Goal: Task Accomplishment & Management: Use online tool/utility

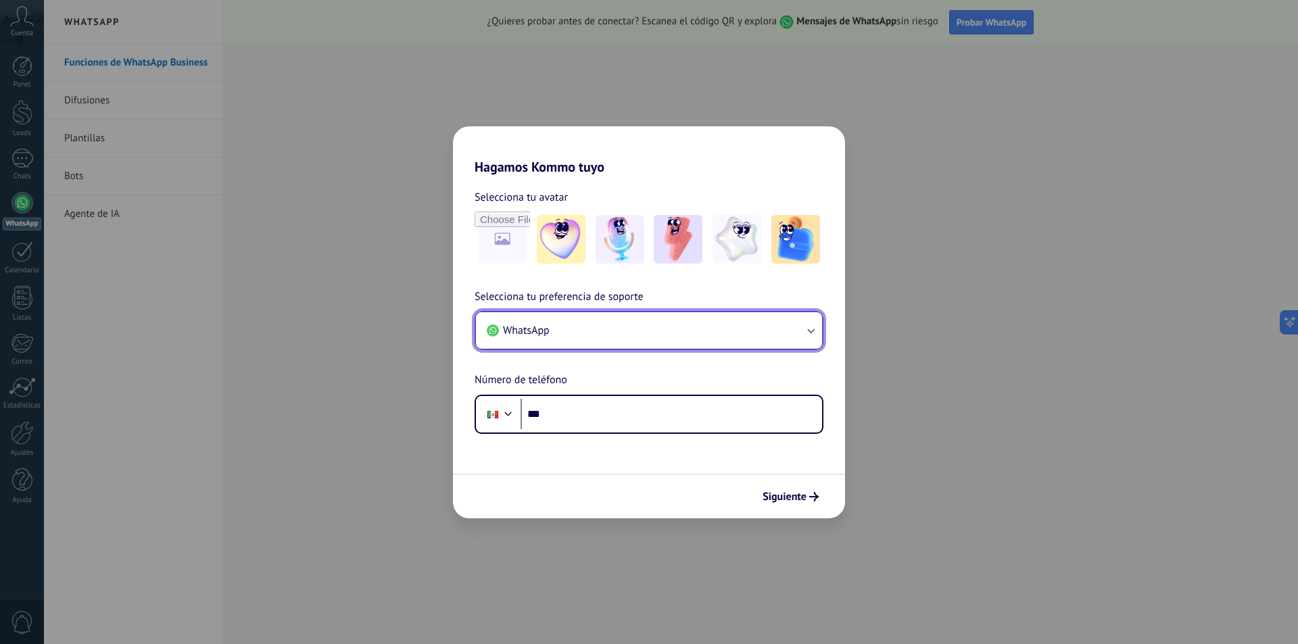
click at [752, 323] on button "WhatsApp" at bounding box center [649, 330] width 346 height 37
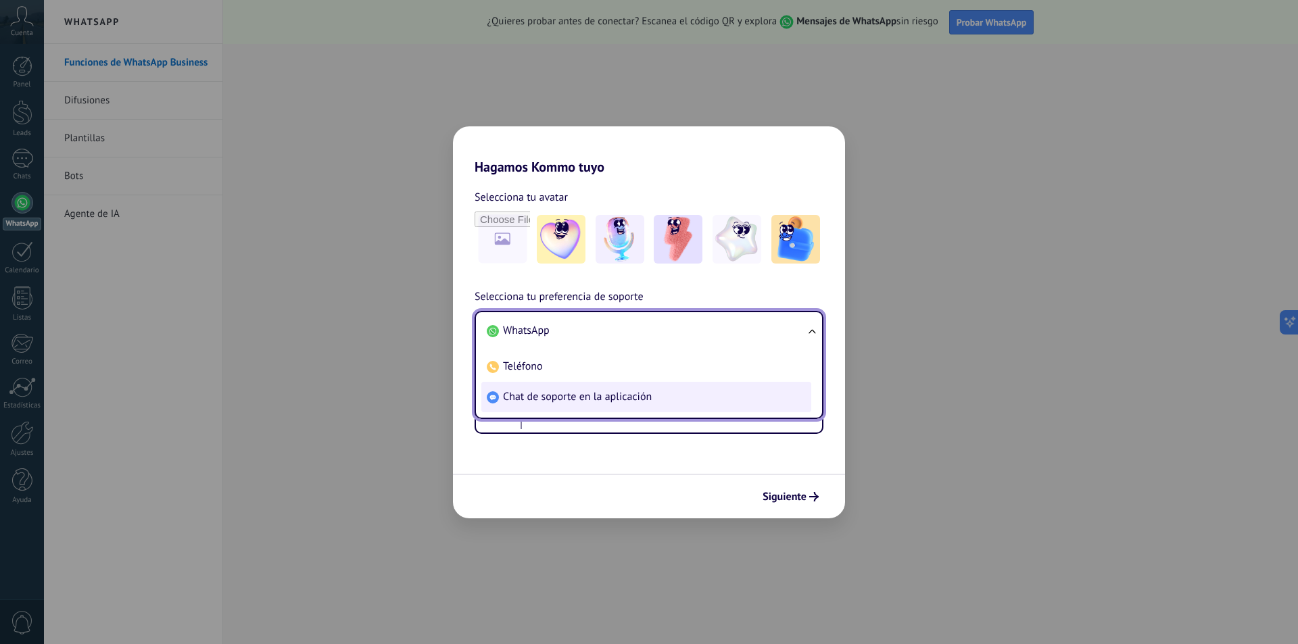
click at [618, 393] on span "Chat de soporte en la aplicación" at bounding box center [577, 397] width 149 height 14
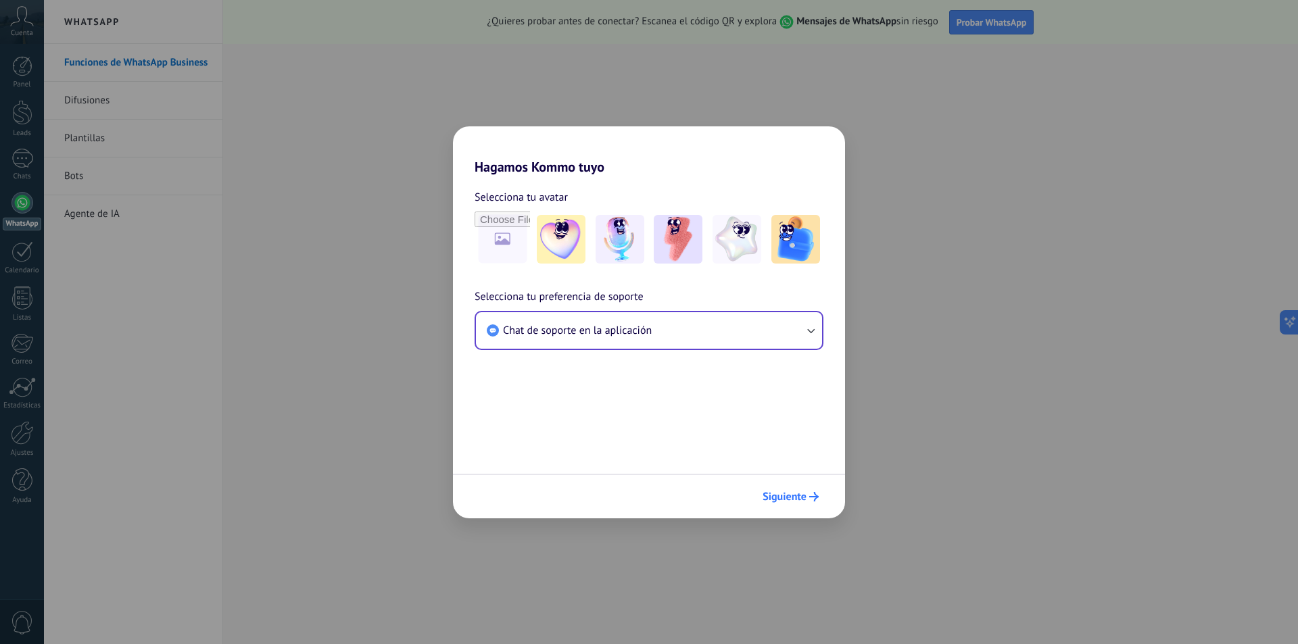
click at [794, 498] on span "Siguiente" at bounding box center [785, 496] width 44 height 9
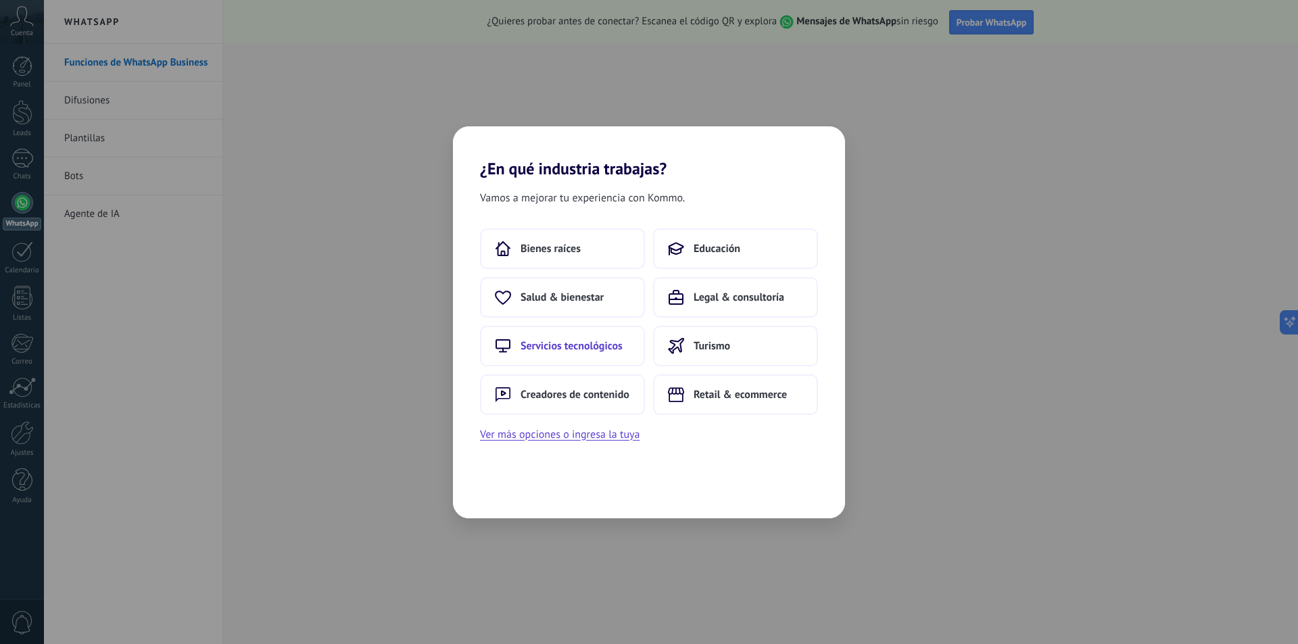
click at [588, 346] on span "Servicios tecnológicos" at bounding box center [572, 346] width 102 height 14
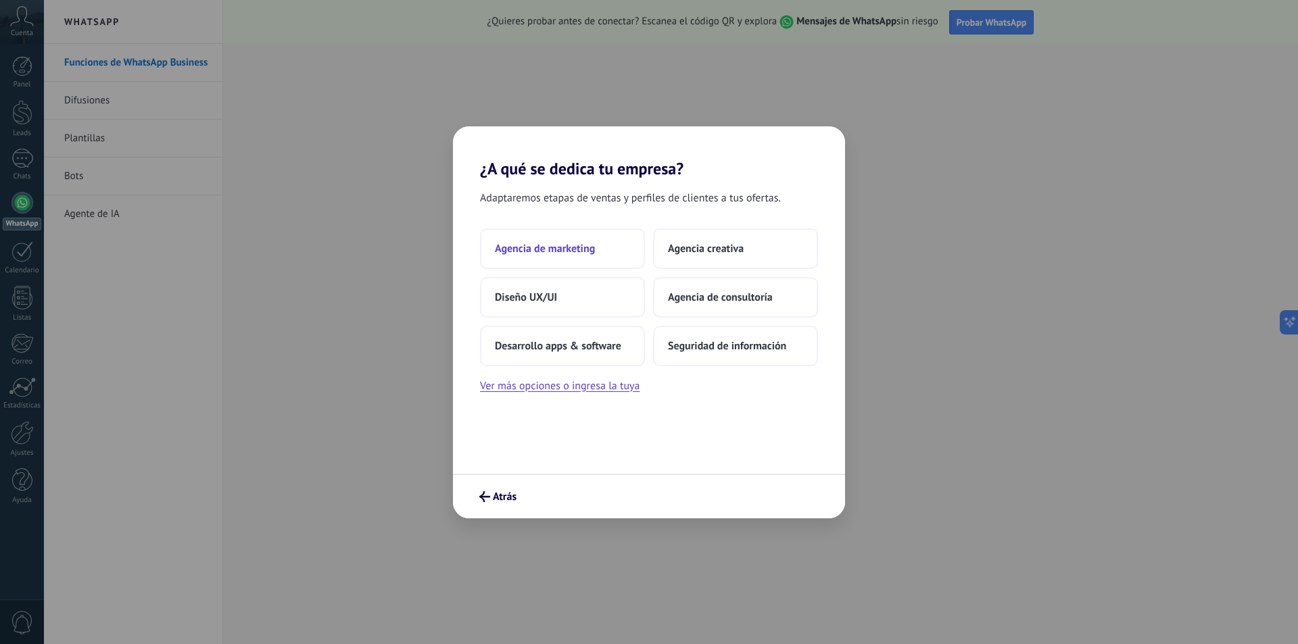
click at [587, 246] on span "Agencia de marketing" at bounding box center [545, 249] width 100 height 14
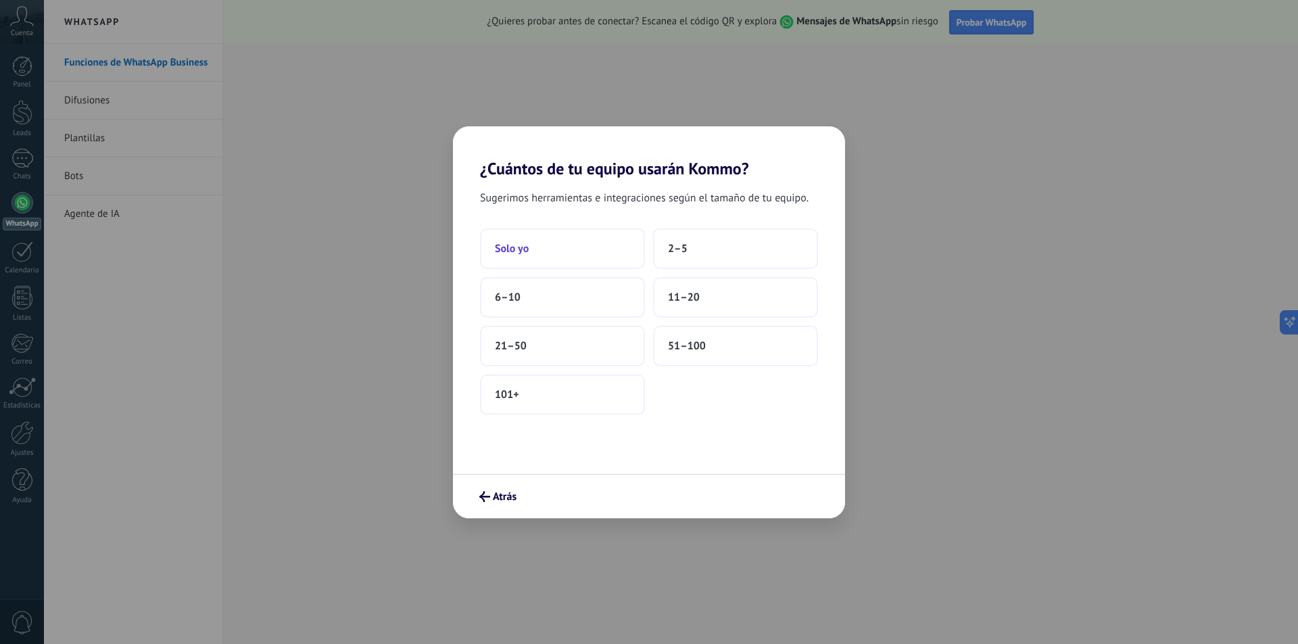
click at [558, 239] on button "Solo yo" at bounding box center [562, 249] width 165 height 41
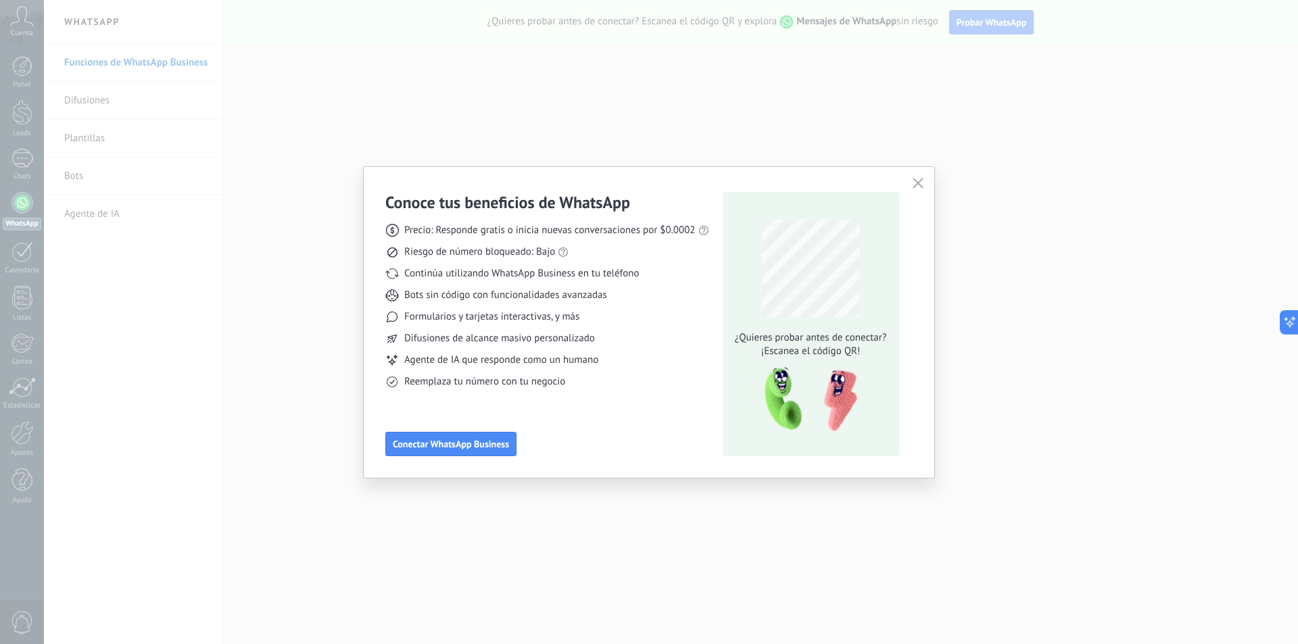
click at [919, 176] on button "button" at bounding box center [918, 183] width 18 height 19
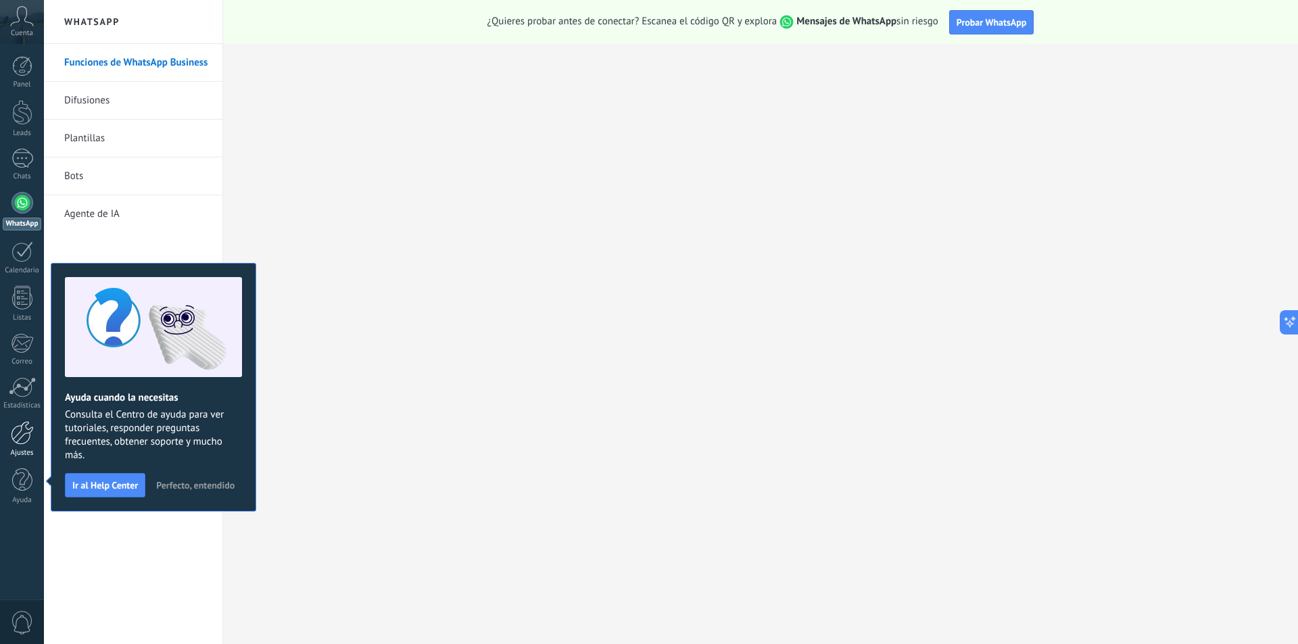
click at [16, 436] on div at bounding box center [22, 433] width 23 height 24
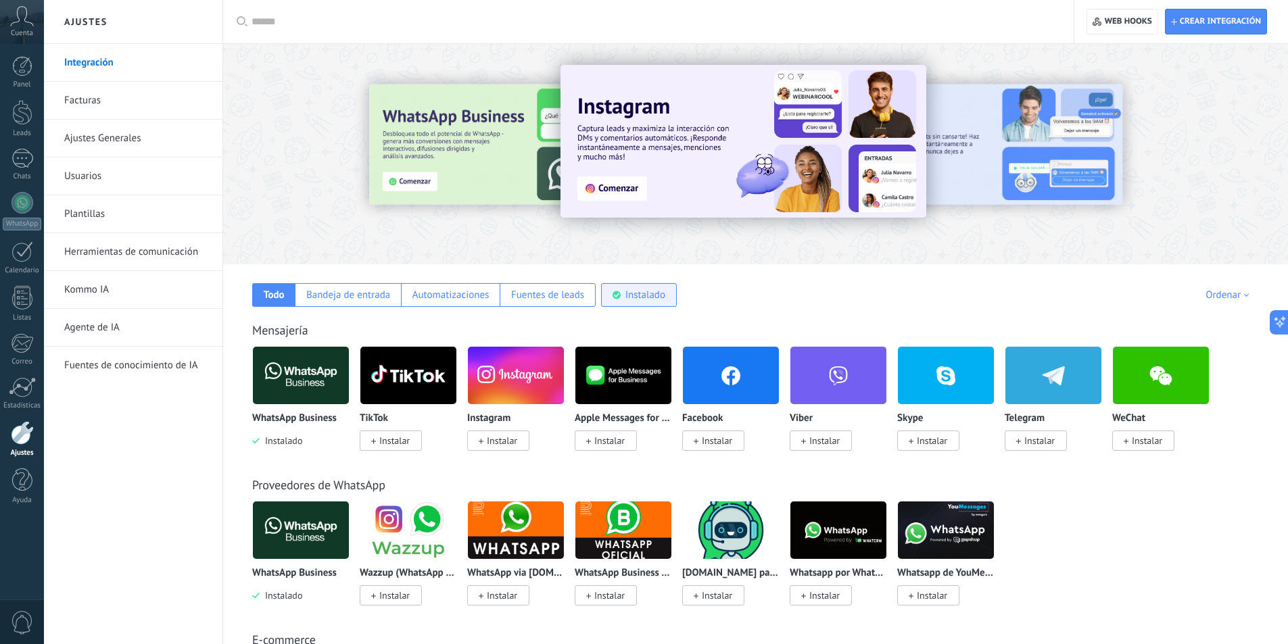
click at [646, 293] on div "Instalado" at bounding box center [645, 295] width 40 height 13
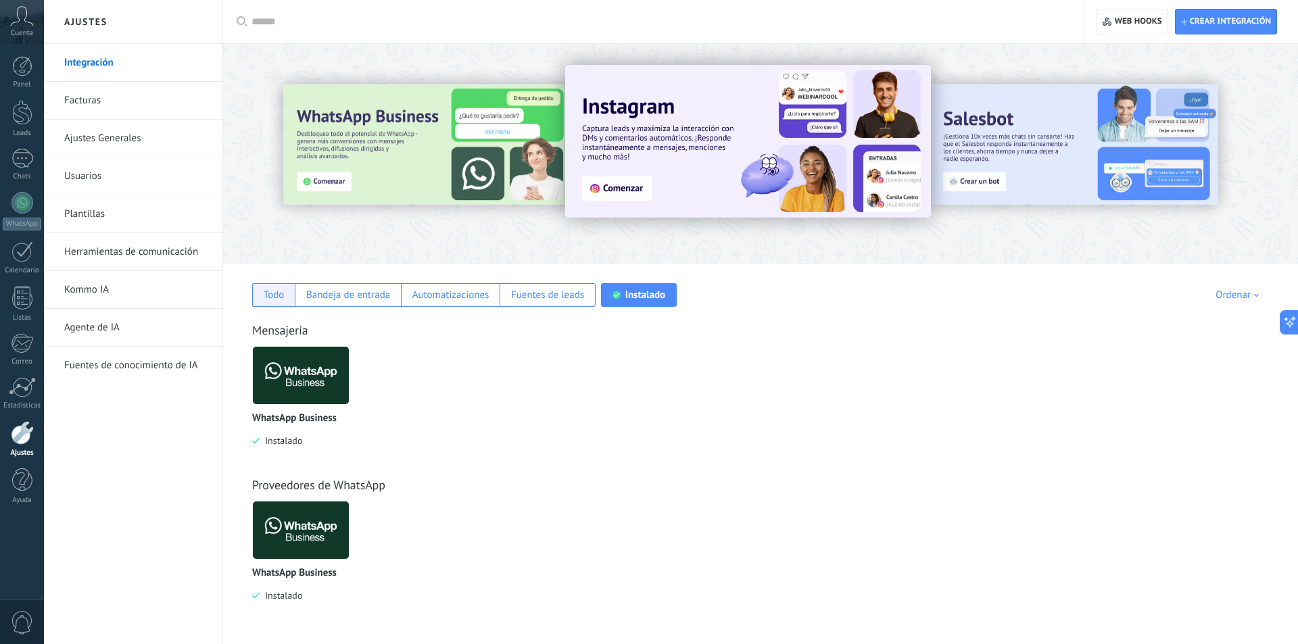
click at [268, 289] on div "Todo" at bounding box center [274, 295] width 21 height 13
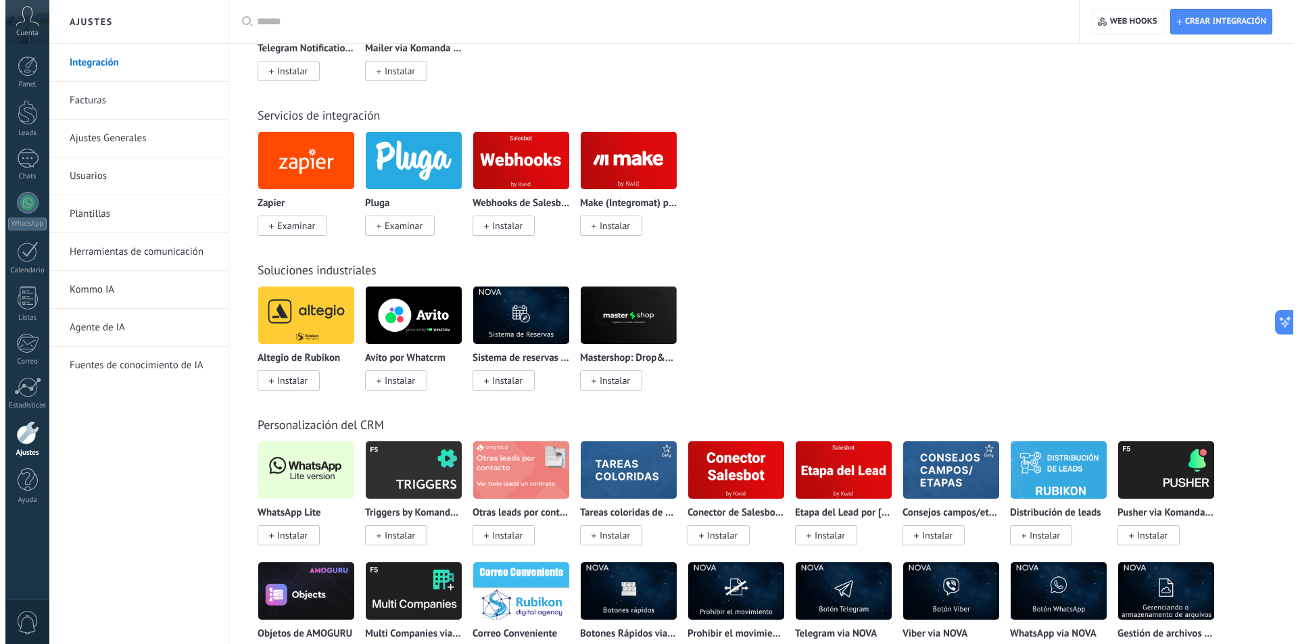
scroll to position [2163, 0]
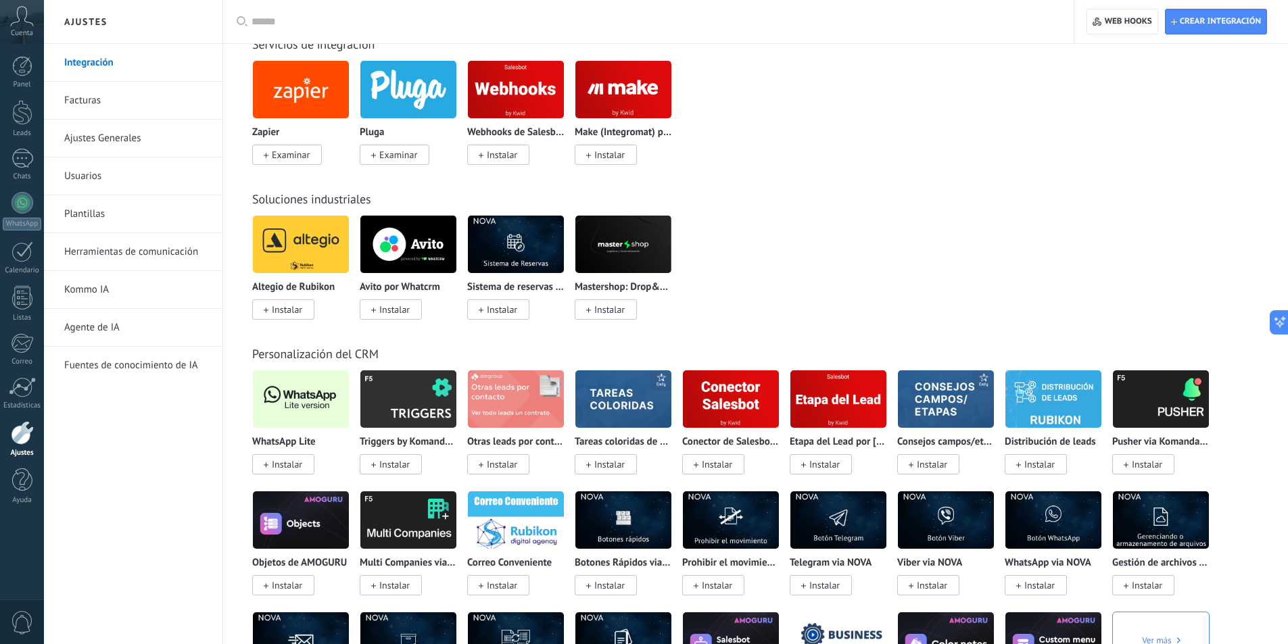
click at [285, 462] on span "Instalar" at bounding box center [287, 464] width 30 height 12
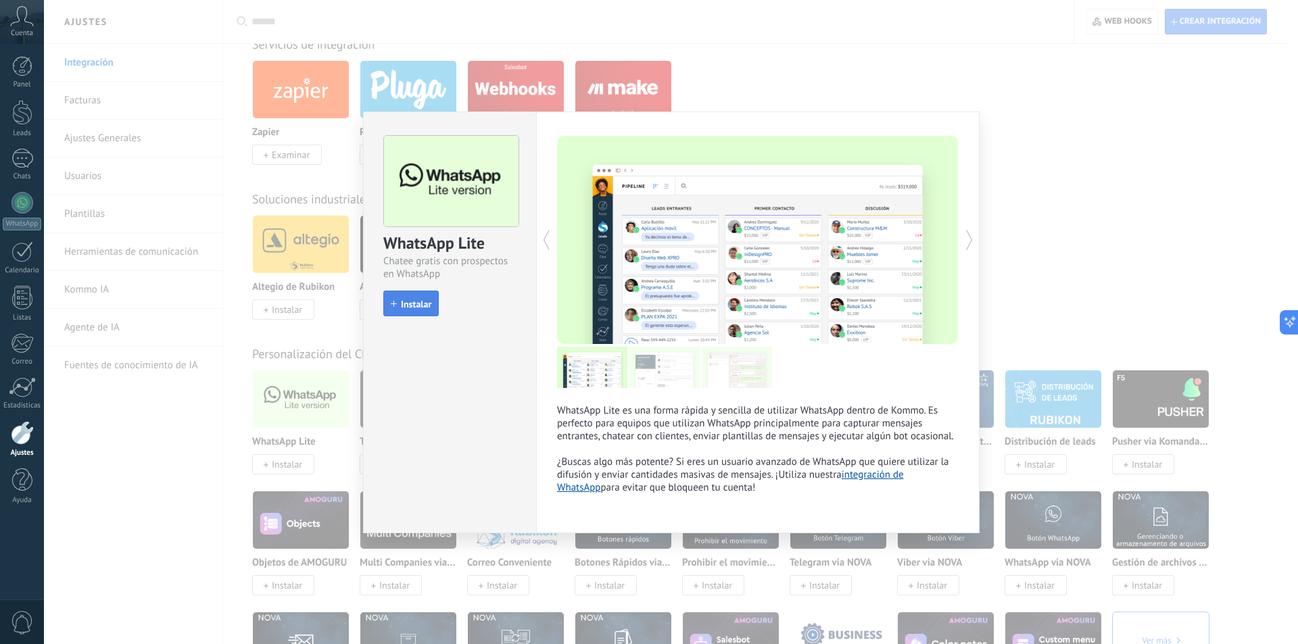
click at [406, 302] on span "Instalar" at bounding box center [416, 303] width 30 height 9
